Goal: Find specific page/section: Locate a particular part of the current website

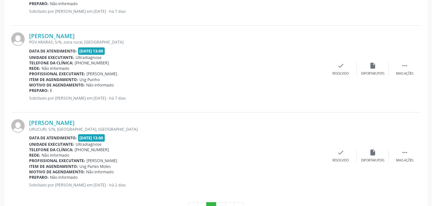
scroll to position [1320, 0]
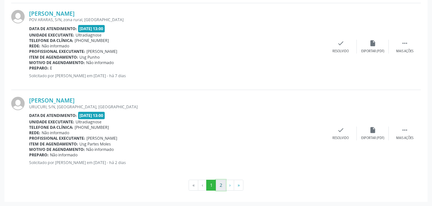
click at [221, 185] on button "2" at bounding box center [221, 185] width 10 height 11
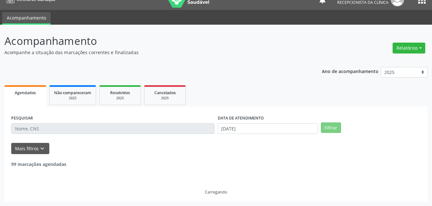
scroll to position [11, 0]
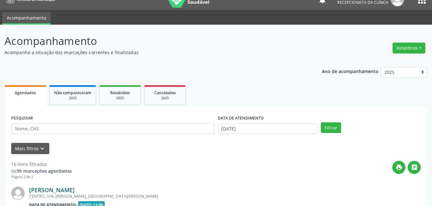
click at [36, 190] on link "[PERSON_NAME]" at bounding box center [51, 189] width 45 height 7
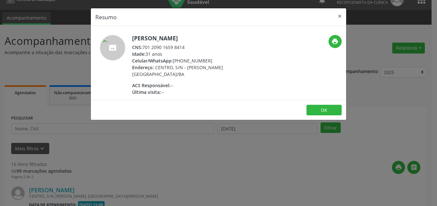
click at [324, 103] on footer "OK" at bounding box center [218, 110] width 255 height 20
click at [314, 108] on button "OK" at bounding box center [324, 110] width 35 height 11
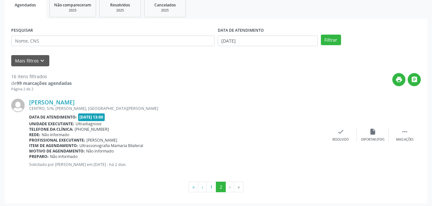
scroll to position [100, 0]
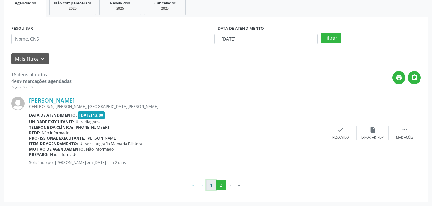
click at [210, 184] on button "1" at bounding box center [211, 185] width 10 height 11
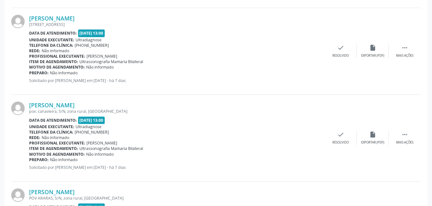
scroll to position [1320, 0]
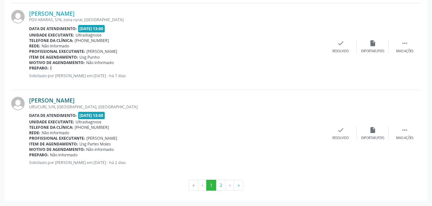
click at [38, 101] on link "[PERSON_NAME]" at bounding box center [51, 100] width 45 height 7
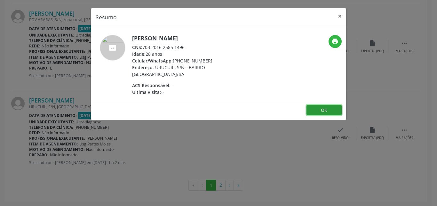
click at [330, 109] on button "OK" at bounding box center [324, 110] width 35 height 11
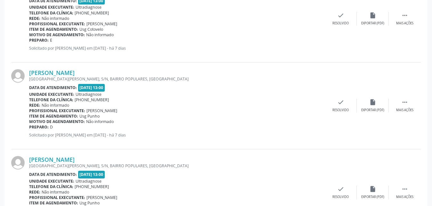
scroll to position [959, 0]
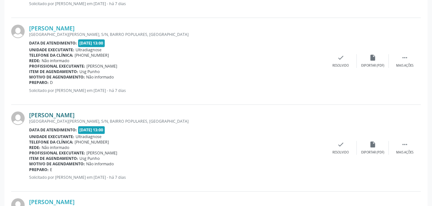
click at [60, 116] on link "[PERSON_NAME]" at bounding box center [51, 114] width 45 height 7
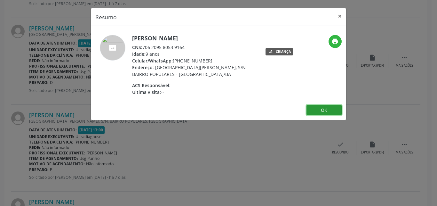
click at [317, 115] on button "OK" at bounding box center [324, 110] width 35 height 11
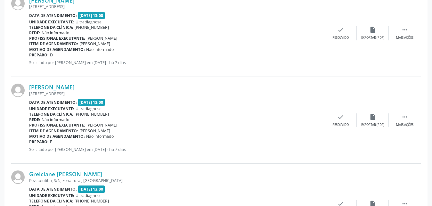
scroll to position [347, 0]
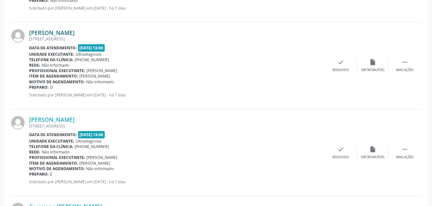
click at [65, 33] on link "[PERSON_NAME]" at bounding box center [51, 32] width 45 height 7
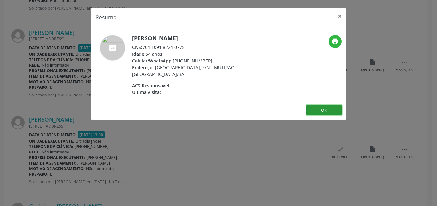
drag, startPoint x: 324, startPoint y: 111, endPoint x: 311, endPoint y: 108, distance: 12.8
click at [312, 108] on button "OK" at bounding box center [324, 110] width 35 height 11
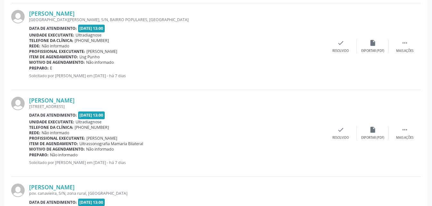
scroll to position [1063, 0]
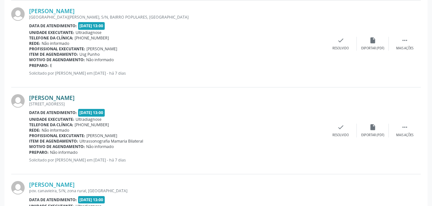
click at [36, 99] on link "[PERSON_NAME]" at bounding box center [51, 97] width 45 height 7
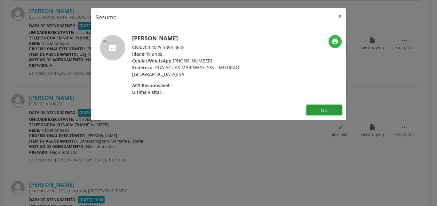
click at [332, 113] on button "OK" at bounding box center [324, 110] width 35 height 11
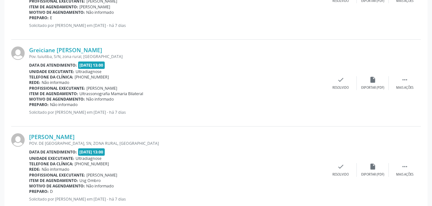
scroll to position [498, 0]
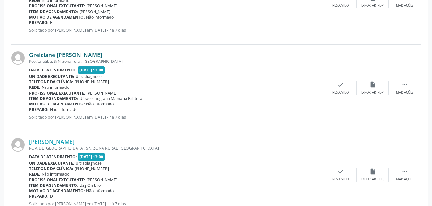
click at [41, 58] on div "Greiciane [PERSON_NAME] Pov. tuiutiba, S/N, zona rural, [GEOGRAPHIC_DATA] Data …" at bounding box center [176, 87] width 295 height 73
click at [41, 58] on link "Greiciane [PERSON_NAME]" at bounding box center [65, 54] width 73 height 7
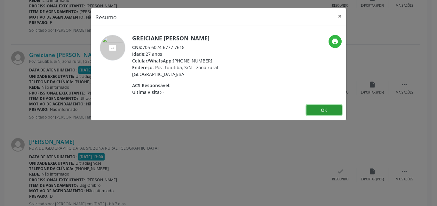
click at [327, 111] on button "OK" at bounding box center [324, 110] width 35 height 11
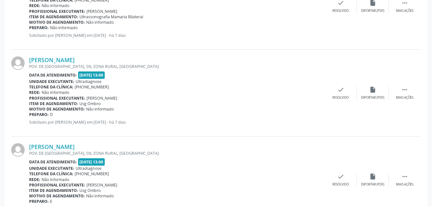
scroll to position [587, 0]
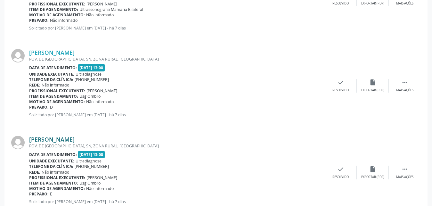
click at [43, 142] on link "[PERSON_NAME]" at bounding box center [51, 139] width 45 height 7
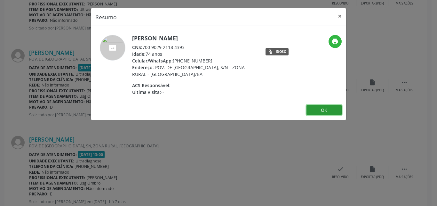
click at [317, 110] on button "OK" at bounding box center [324, 110] width 35 height 11
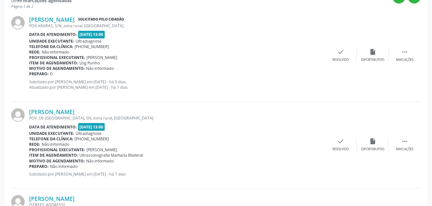
scroll to position [183, 0]
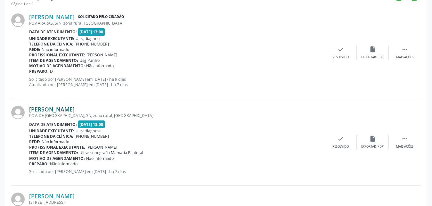
click at [66, 111] on link "[PERSON_NAME]" at bounding box center [51, 109] width 45 height 7
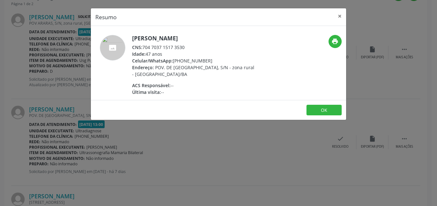
click at [332, 121] on div "Resumo × [PERSON_NAME] CNS: 704 7037 1517 3530 Idade: 47 anos Celular/WhatsApp:…" at bounding box center [218, 103] width 437 height 206
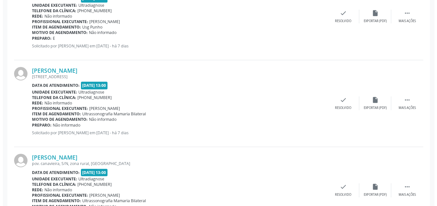
scroll to position [1120, 0]
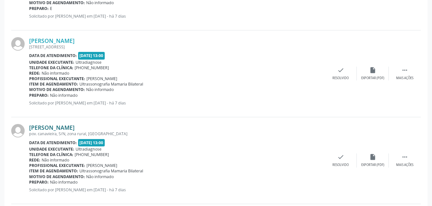
click at [41, 127] on link "[PERSON_NAME]" at bounding box center [51, 127] width 45 height 7
